Goal: Find specific page/section: Find specific page/section

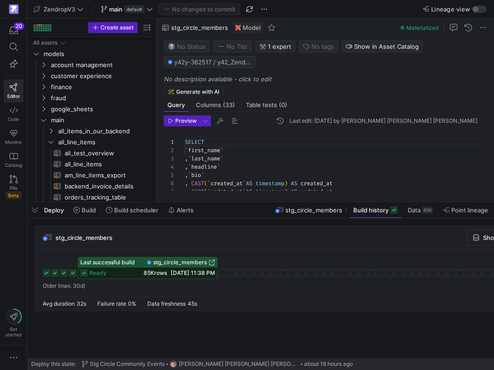
scroll to position [83, 0]
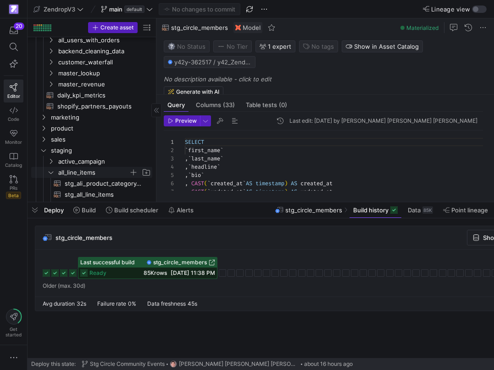
click at [50, 168] on y42-icon "Press SPACE to select this row." at bounding box center [50, 171] width 7 height 7
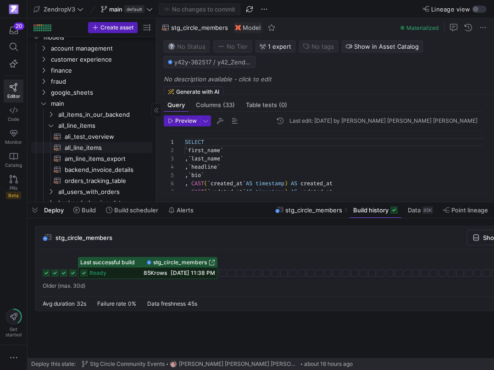
scroll to position [0, 0]
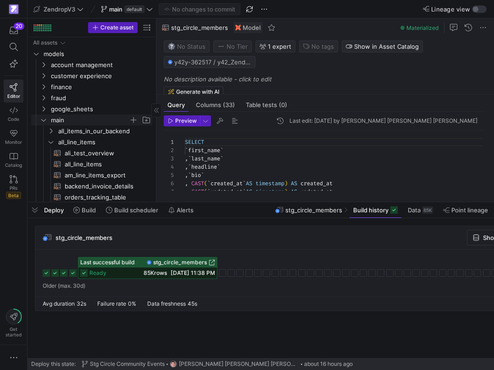
click at [43, 121] on icon "Press SPACE to select this row." at bounding box center [43, 120] width 6 height 6
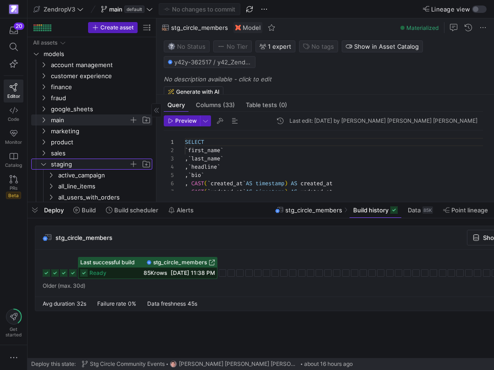
click at [45, 168] on span "staging" at bounding box center [95, 164] width 113 height 10
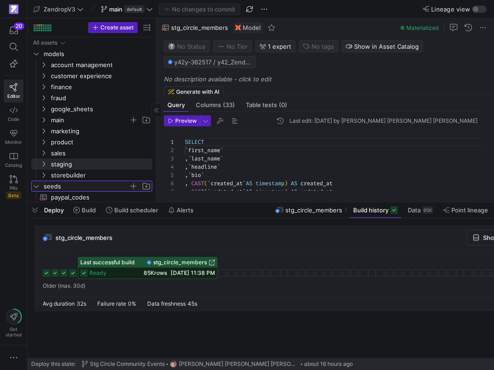
click at [39, 185] on icon "Press SPACE to select this row." at bounding box center [36, 186] width 6 height 6
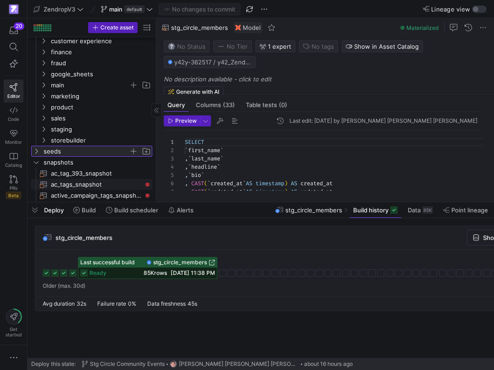
scroll to position [39, 0]
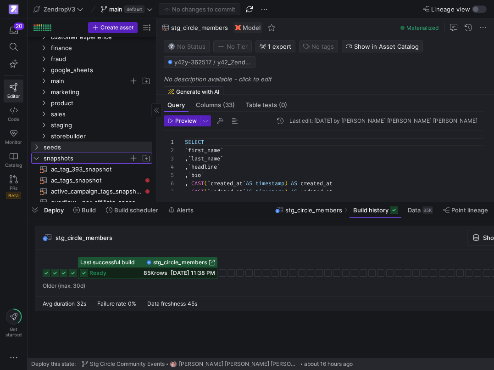
click at [36, 159] on icon "Press SPACE to select this row." at bounding box center [36, 158] width 6 height 6
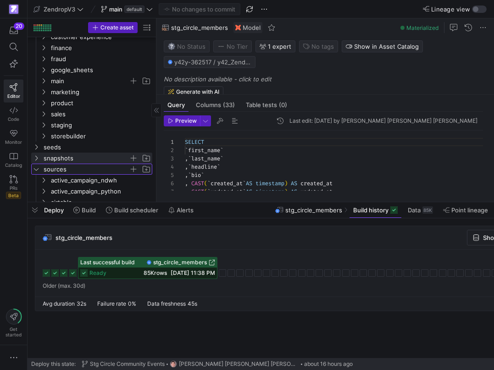
click at [38, 169] on icon "Press SPACE to select this row." at bounding box center [36, 169] width 6 height 6
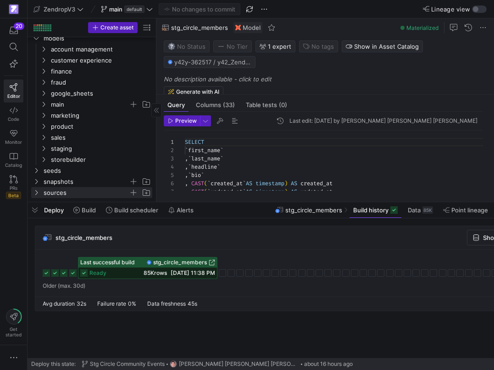
click at [55, 335] on cdk-virtual-scroll-viewport "stg_circle_members Show data Trigger Build Last successful build stg_circle_mem…" at bounding box center [261, 291] width 467 height 132
click at [14, 358] on icon "button" at bounding box center [13, 357] width 9 height 9
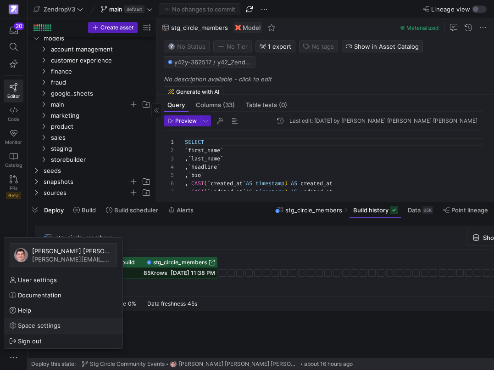
click at [36, 326] on span "Space settings" at bounding box center [39, 324] width 43 height 7
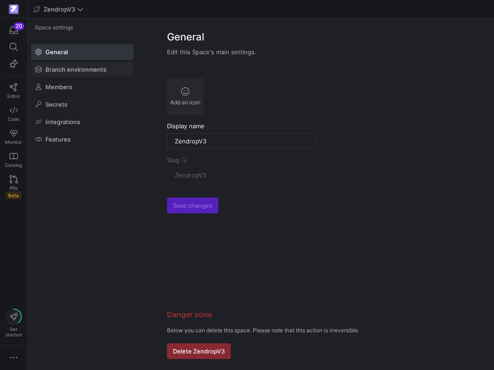
click at [96, 73] on span "Branch environments" at bounding box center [75, 69] width 61 height 7
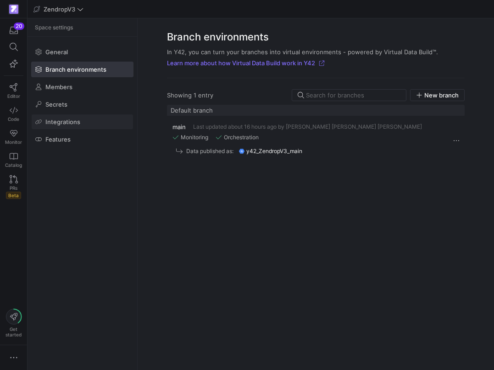
click at [79, 120] on span "Integrations" at bounding box center [62, 121] width 35 height 7
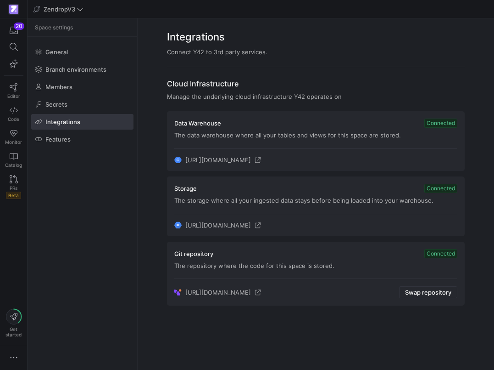
click at [20, 17] on div at bounding box center [13, 9] width 27 height 18
click at [251, 161] on span "[URL][DOMAIN_NAME]" at bounding box center [218, 159] width 66 height 7
click at [219, 225] on span "[URL][DOMAIN_NAME]" at bounding box center [218, 224] width 66 height 7
click at [261, 225] on icon at bounding box center [258, 225] width 6 height 6
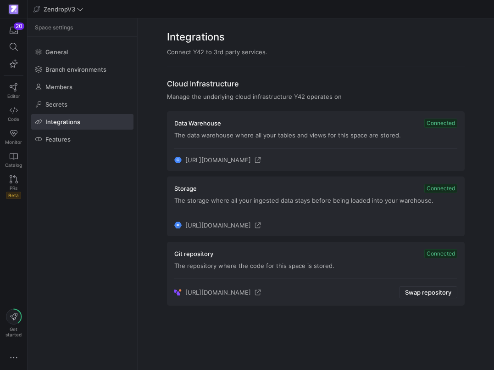
click at [241, 159] on span "[URL][DOMAIN_NAME]" at bounding box center [218, 159] width 66 height 7
click at [261, 158] on icon at bounding box center [258, 160] width 6 height 6
click at [261, 294] on icon at bounding box center [258, 292] width 6 height 6
click at [10, 87] on icon at bounding box center [14, 87] width 8 height 8
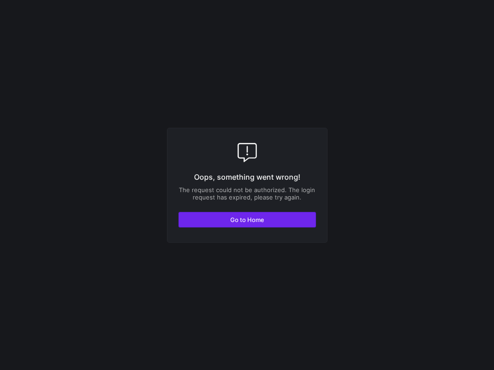
click at [253, 219] on span "Go to Home" at bounding box center [247, 219] width 34 height 7
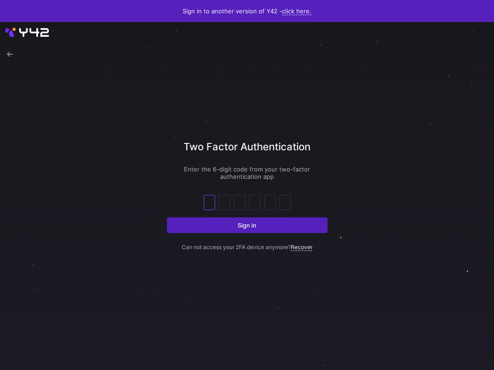
type input "8"
type input "5"
type input "2"
type input "9"
type input "5"
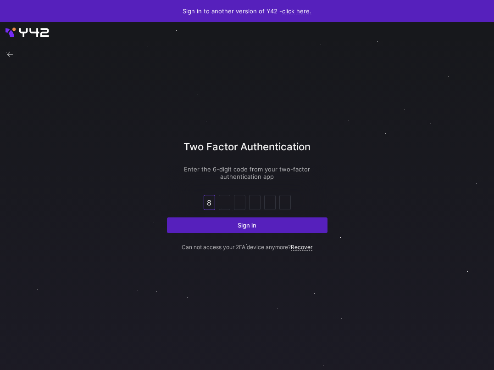
type input "0"
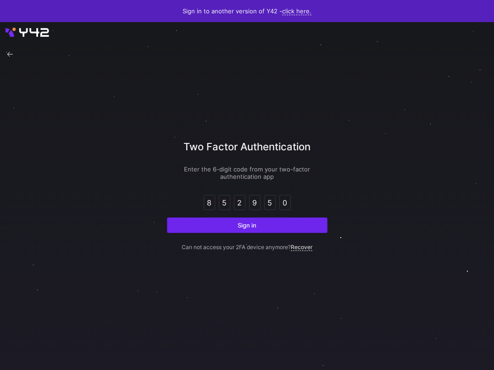
click at [233, 224] on span "submit" at bounding box center [248, 225] width 160 height 15
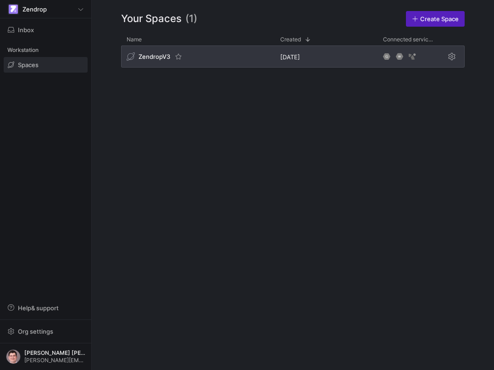
click at [153, 61] on div "ZendropV3" at bounding box center [155, 56] width 56 height 9
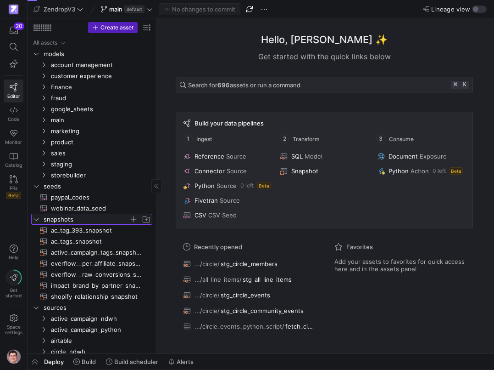
click at [40, 220] on span "snapshots" at bounding box center [92, 219] width 120 height 10
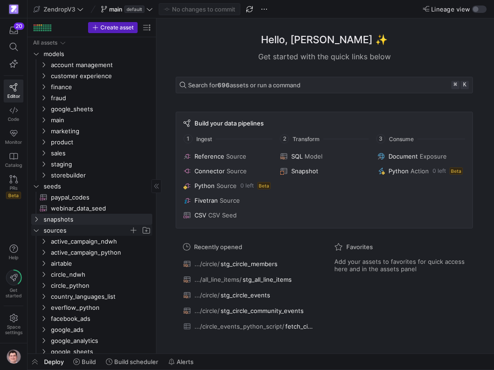
click at [40, 230] on span "sources" at bounding box center [92, 230] width 120 height 10
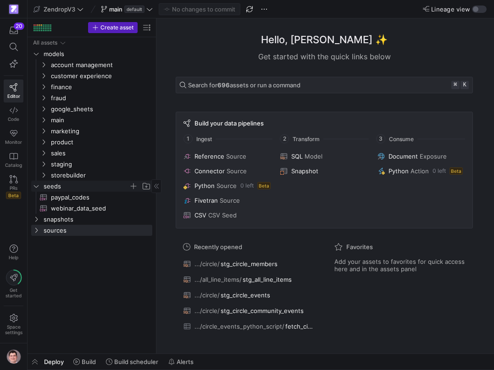
click at [56, 185] on span "seeds" at bounding box center [86, 186] width 85 height 11
click at [67, 163] on span "staging" at bounding box center [90, 164] width 78 height 11
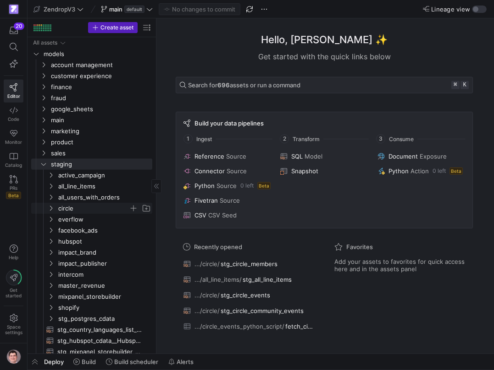
click at [58, 206] on span "circle" at bounding box center [99, 208] width 106 height 10
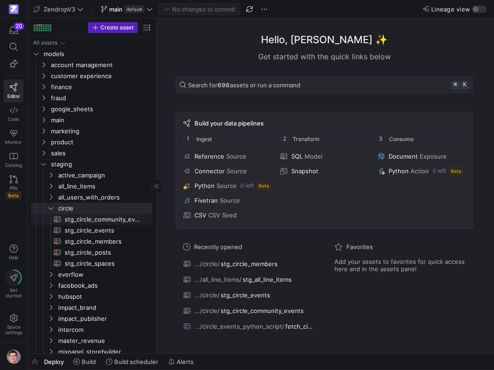
click at [106, 221] on span "stg_circle_community_events​​​​​​​​​​" at bounding box center [103, 219] width 77 height 11
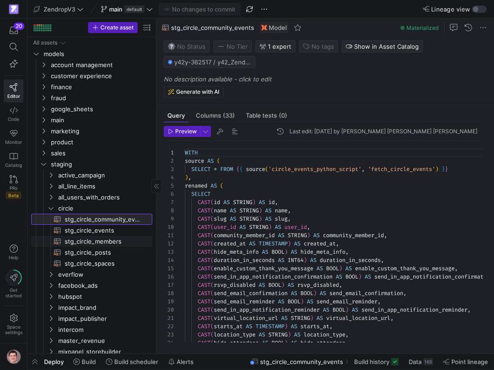
scroll to position [83, 0]
click at [107, 231] on span "stg_circle_events​​​​​​​​​​" at bounding box center [103, 230] width 77 height 11
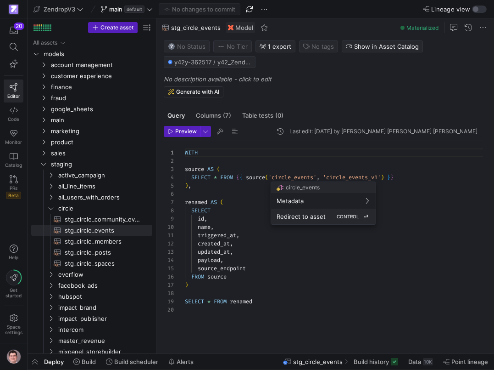
click at [304, 215] on span "Redirect to asset" at bounding box center [301, 216] width 49 height 7
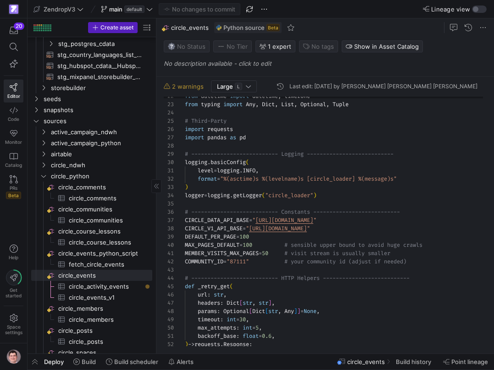
scroll to position [329, 0]
click at [105, 295] on span "circle_events_v1​​​​​​​​​" at bounding box center [105, 297] width 73 height 11
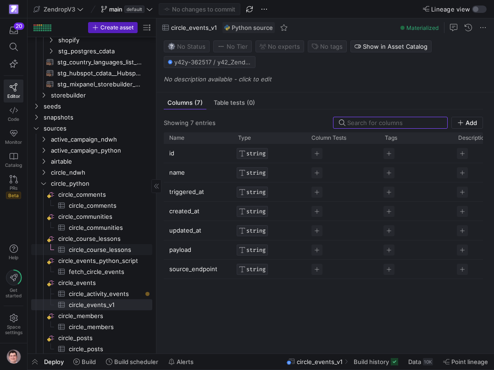
scroll to position [324, 0]
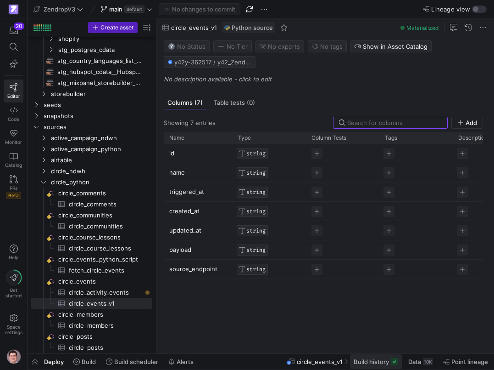
click at [368, 358] on span "Build history" at bounding box center [371, 361] width 35 height 7
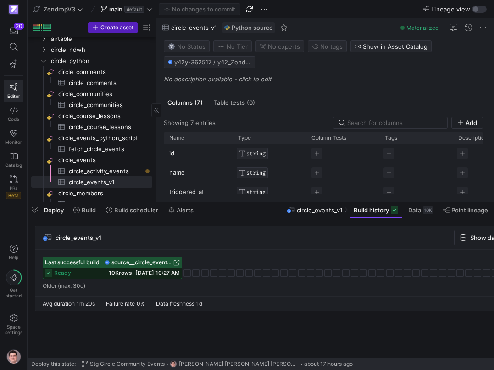
scroll to position [441, 0]
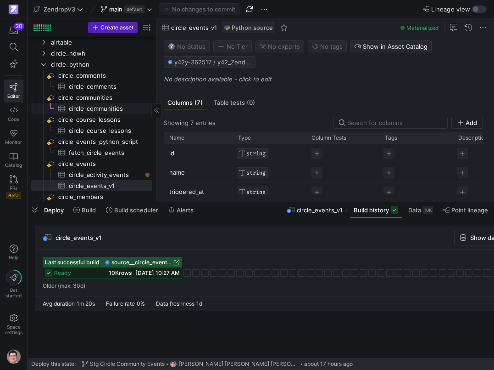
click at [103, 109] on span "circle_communities​​​​​​​​​" at bounding box center [105, 108] width 73 height 11
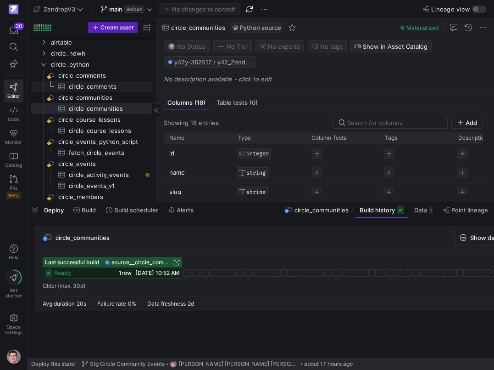
click at [108, 87] on span "circle_comments​​​​​​​​​" at bounding box center [105, 86] width 73 height 11
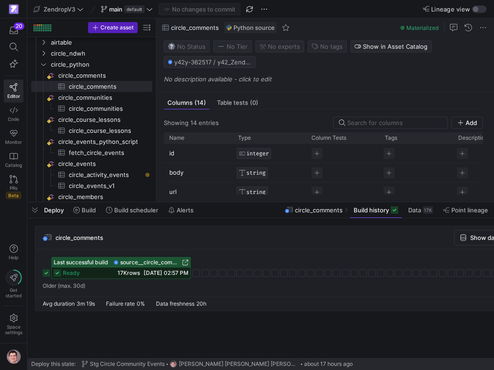
click at [47, 271] on icon at bounding box center [46, 272] width 7 height 7
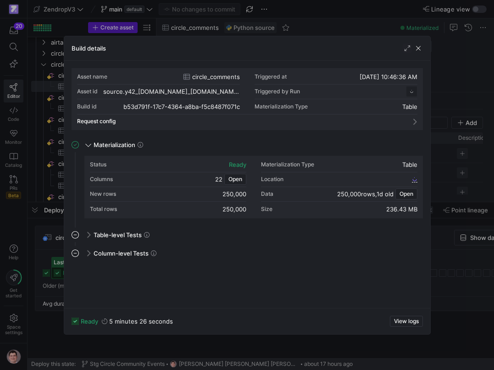
scroll to position [83, 0]
click at [47, 258] on div at bounding box center [247, 185] width 494 height 370
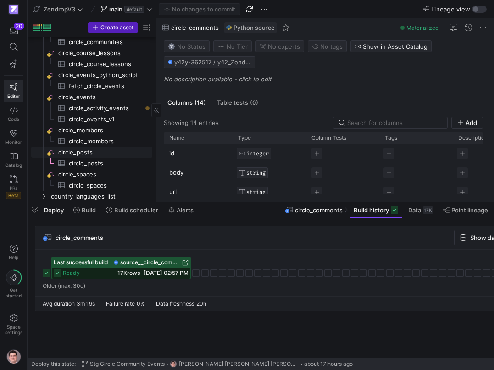
scroll to position [519, 0]
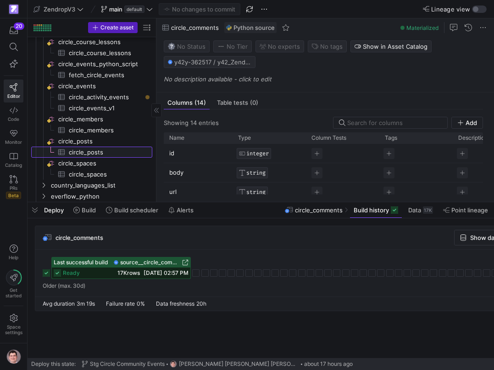
click at [88, 153] on span "circle_posts​​​​​​​​​" at bounding box center [105, 152] width 73 height 11
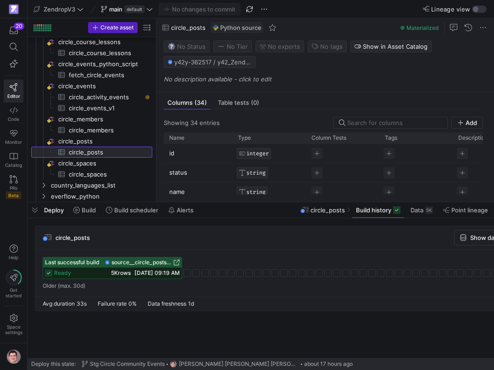
scroll to position [0, 100]
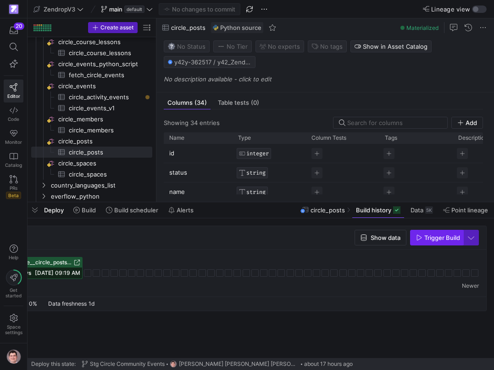
click at [449, 241] on span "Trigger Build" at bounding box center [443, 237] width 36 height 7
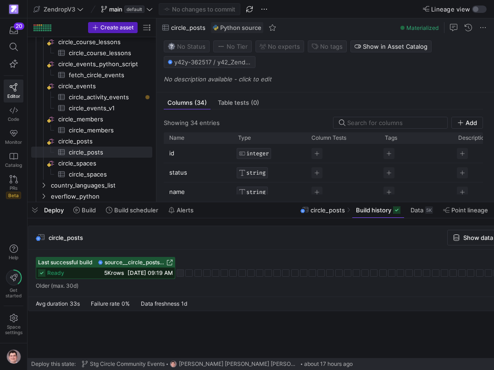
scroll to position [0, 0]
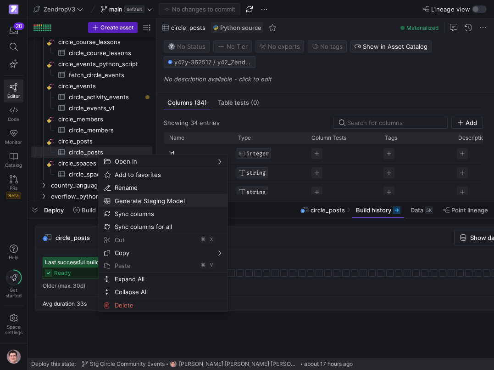
click at [130, 200] on span "Generate Staging Model" at bounding box center [155, 200] width 89 height 13
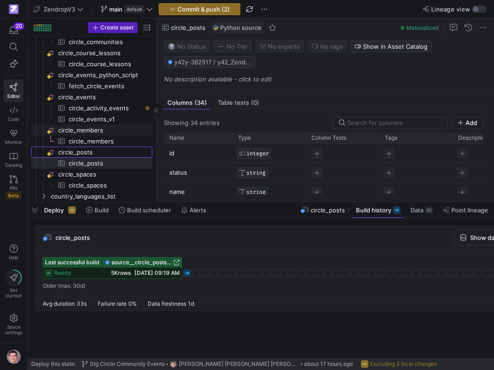
scroll to position [383, 0]
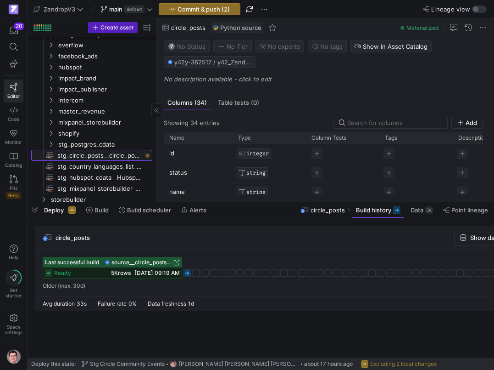
click at [90, 155] on span "stg_circle_posts__circle_posts​​​​​​​​​​" at bounding box center [99, 155] width 84 height 11
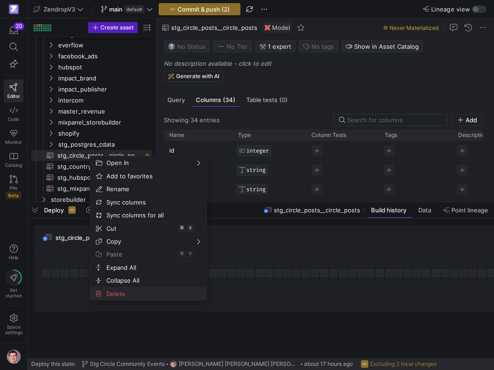
click at [109, 295] on span "Delete" at bounding box center [141, 293] width 76 height 13
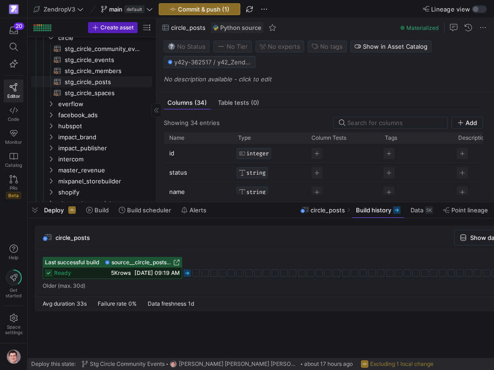
click at [95, 80] on span "stg_circle_posts​​​​​​​​​​" at bounding box center [103, 82] width 77 height 11
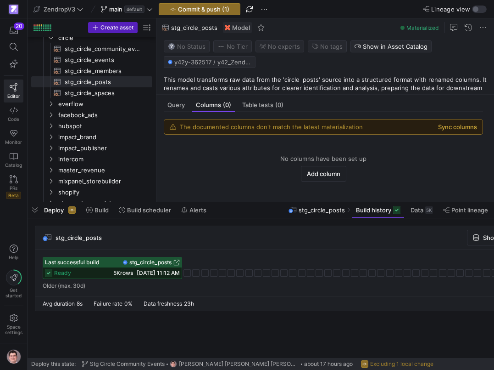
click at [455, 130] on button "Sync columns" at bounding box center [457, 126] width 39 height 7
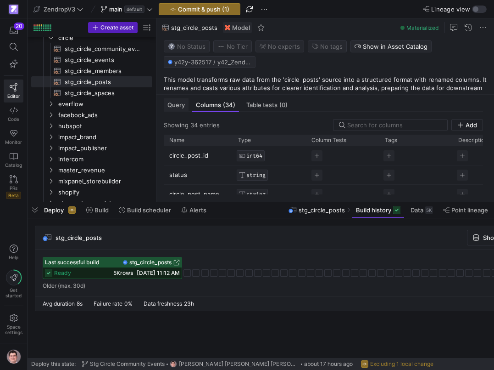
click at [180, 107] on span "Query" at bounding box center [176, 105] width 17 height 6
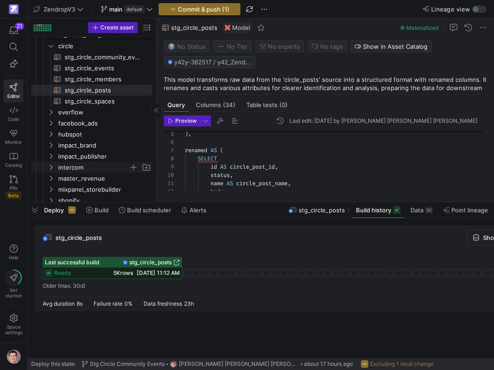
scroll to position [141, 0]
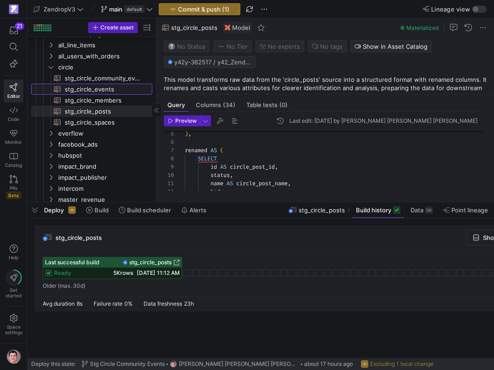
click at [113, 92] on span "stg_circle_events​​​​​​​​​​" at bounding box center [103, 89] width 77 height 11
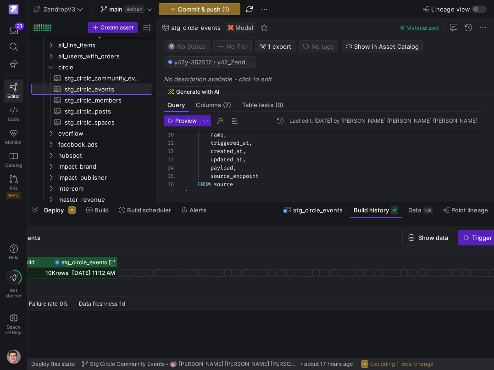
scroll to position [0, 84]
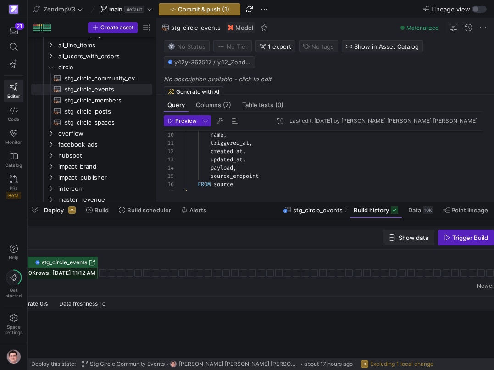
click at [413, 241] on span "Show data" at bounding box center [414, 237] width 30 height 7
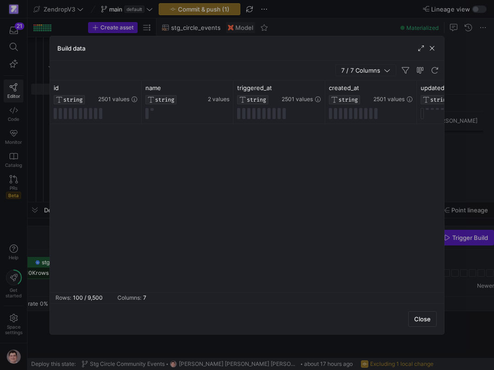
click at [35, 248] on div at bounding box center [247, 185] width 494 height 370
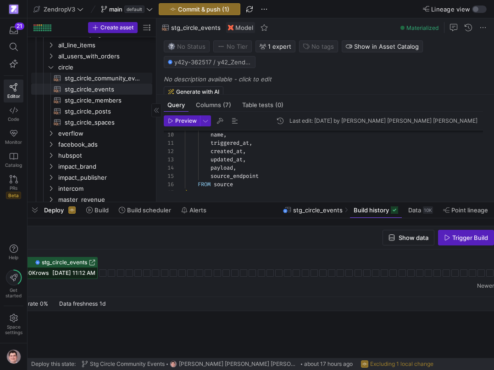
click at [123, 78] on span "stg_circle_community_events​​​​​​​​​​" at bounding box center [103, 78] width 77 height 11
